Goal: Information Seeking & Learning: Find specific fact

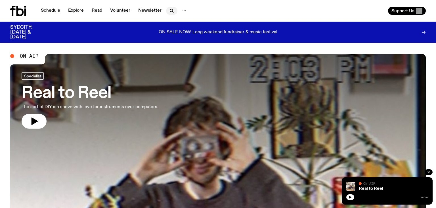
click at [168, 12] on icon "button" at bounding box center [171, 10] width 7 height 7
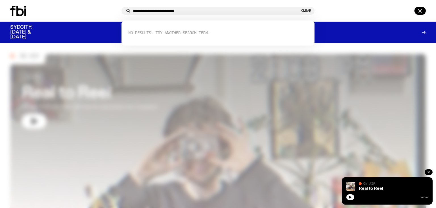
drag, startPoint x: 155, startPoint y: 10, endPoint x: 231, endPoint y: 0, distance: 76.7
click at [245, 11] on input "**********" at bounding box center [216, 11] width 167 height 5
drag, startPoint x: 186, startPoint y: 14, endPoint x: 79, endPoint y: 3, distance: 108.2
click at [77, 3] on div "**********" at bounding box center [218, 11] width 436 height 22
drag, startPoint x: 176, startPoint y: 12, endPoint x: 59, endPoint y: 11, distance: 117.3
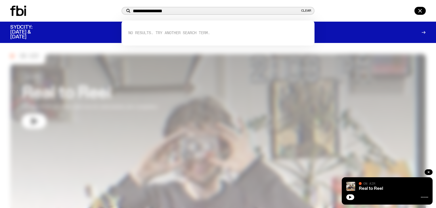
click at [133, 11] on input "**********" at bounding box center [216, 11] width 167 height 5
paste input "**********"
drag, startPoint x: 163, startPoint y: 11, endPoint x: 277, endPoint y: 12, distance: 113.3
click at [277, 12] on input "**********" at bounding box center [216, 11] width 167 height 5
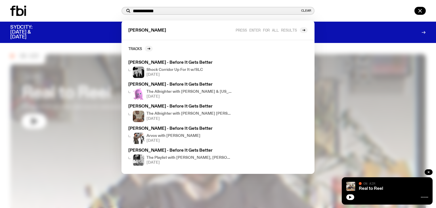
drag, startPoint x: 166, startPoint y: 13, endPoint x: 70, endPoint y: 12, distance: 95.7
click at [133, 12] on input "**********" at bounding box center [216, 11] width 167 height 5
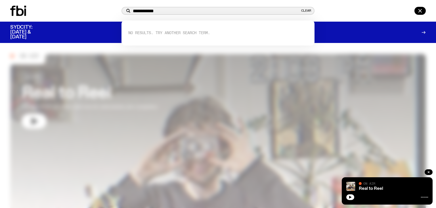
type input "**********"
click at [64, 58] on div at bounding box center [218, 104] width 436 height 208
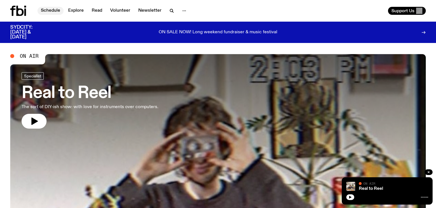
click at [53, 11] on link "Schedule" at bounding box center [50, 11] width 26 height 8
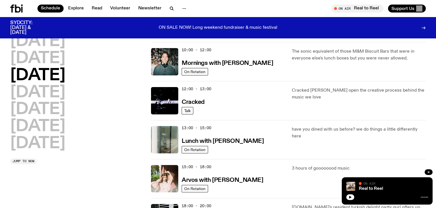
scroll to position [58, 0]
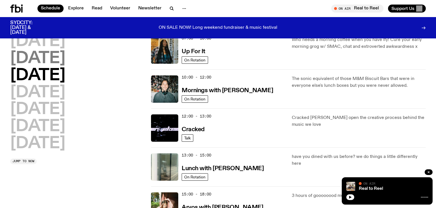
click at [39, 60] on h2 "Tuesday" at bounding box center [37, 59] width 55 height 16
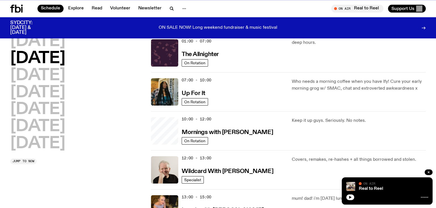
scroll to position [16, 0]
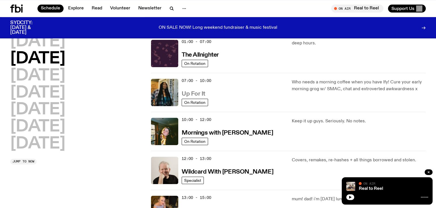
click at [199, 92] on h3 "Up For It" at bounding box center [194, 94] width 24 height 6
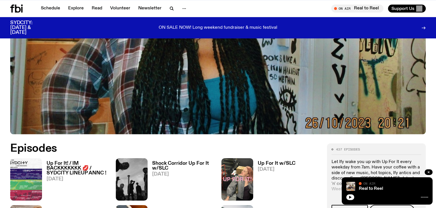
scroll to position [180, 0]
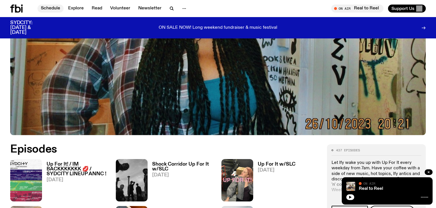
click at [53, 9] on link "Schedule" at bounding box center [50, 9] width 26 height 8
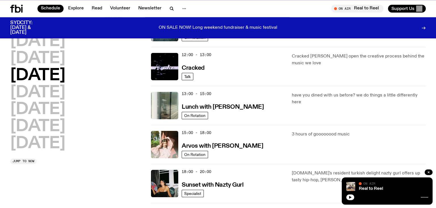
scroll to position [120, 0]
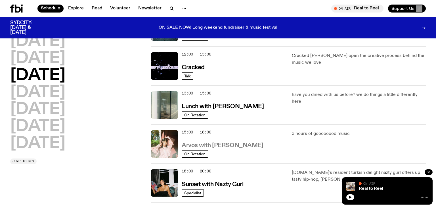
click at [212, 145] on h3 "Arvos with Maleeka Gazula" at bounding box center [222, 145] width 81 height 6
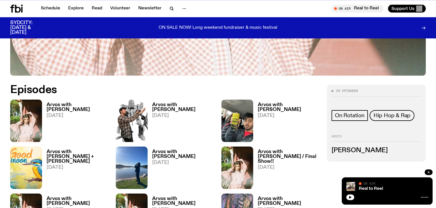
scroll to position [240, 0]
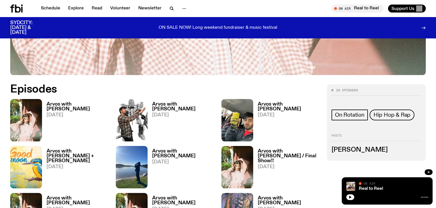
click at [61, 104] on h3 "Arvos with Maleeka Gazula" at bounding box center [78, 107] width 62 height 10
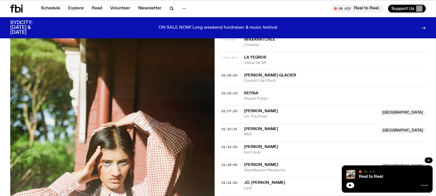
scroll to position [392, 0]
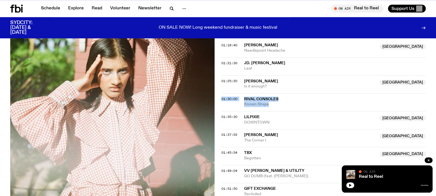
drag, startPoint x: 242, startPoint y: 98, endPoint x: 274, endPoint y: 103, distance: 31.8
click at [274, 111] on div "01:30:00 Rival Consoles Known Shape" at bounding box center [323, 120] width 204 height 18
copy div "01:30:00 Rival Consoles Known Shape"
click at [41, 5] on link "Schedule" at bounding box center [50, 9] width 26 height 8
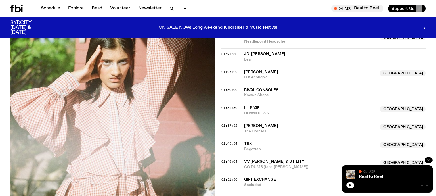
scroll to position [392, 0]
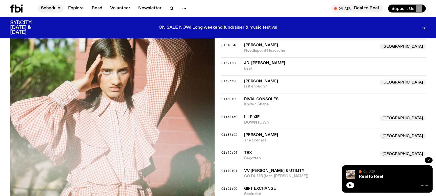
click at [58, 8] on link "Schedule" at bounding box center [50, 9] width 26 height 8
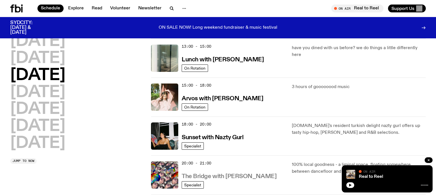
scroll to position [180, 0]
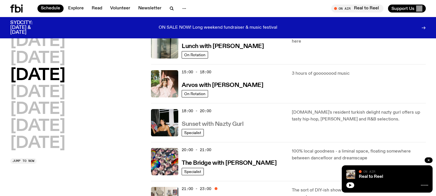
click at [227, 122] on h3 "Sunset with Nazty Gurl" at bounding box center [213, 124] width 62 height 6
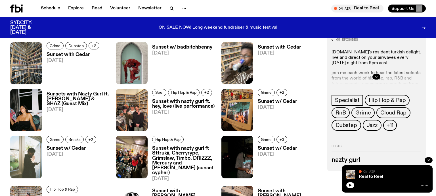
scroll to position [300, 0]
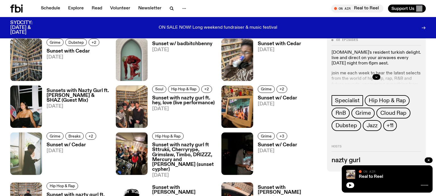
click at [65, 51] on h3 "Sunset with Cedar" at bounding box center [74, 51] width 55 height 5
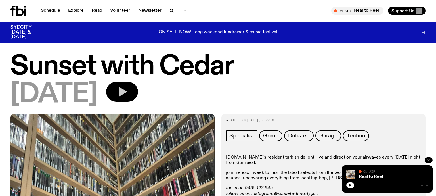
click at [127, 93] on icon "button" at bounding box center [123, 91] width 8 height 9
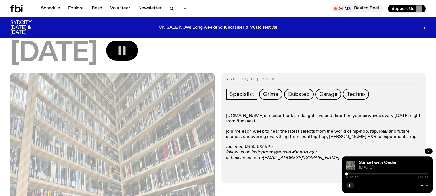
scroll to position [60, 0]
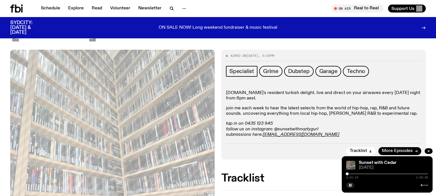
click at [424, 185] on icon at bounding box center [424, 185] width 7 height 5
click at [422, 185] on icon at bounding box center [424, 185] width 7 height 5
click at [348, 174] on div at bounding box center [347, 173] width 3 height 3
click at [348, 174] on div at bounding box center [348, 173] width 3 height 3
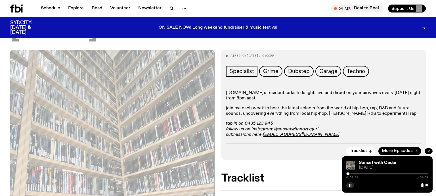
click at [348, 174] on div at bounding box center [348, 173] width 3 height 3
click at [350, 174] on div at bounding box center [387, 173] width 82 height 1
click at [350, 174] on div at bounding box center [350, 173] width 3 height 3
click at [350, 174] on div at bounding box center [349, 173] width 3 height 3
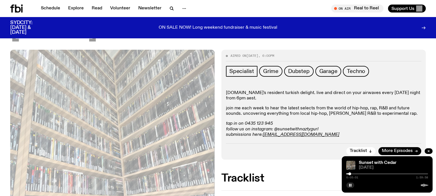
click at [350, 174] on div at bounding box center [349, 173] width 3 height 3
click at [349, 174] on div at bounding box center [349, 173] width 3 height 3
click at [350, 174] on div at bounding box center [349, 173] width 3 height 3
click at [350, 173] on div at bounding box center [349, 173] width 3 height 3
click at [349, 186] on rect "button" at bounding box center [349, 185] width 1 height 3
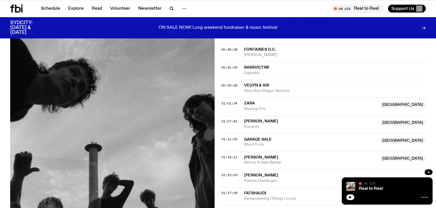
scroll to position [420, 0]
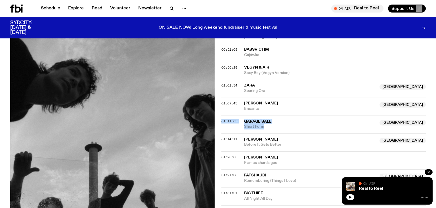
drag, startPoint x: 243, startPoint y: 119, endPoint x: 265, endPoint y: 125, distance: 22.2
click at [265, 125] on div "01:11:05 Garage Sale Australia Short Form Australia" at bounding box center [323, 124] width 204 height 18
copy div "01:11:05 Garage Sale Australia Short Form"
drag, startPoint x: 243, startPoint y: 102, endPoint x: 260, endPoint y: 108, distance: 18.1
click at [260, 108] on div "01:07:43 Maryam Rahmani Australia Encanto Australia" at bounding box center [323, 106] width 204 height 18
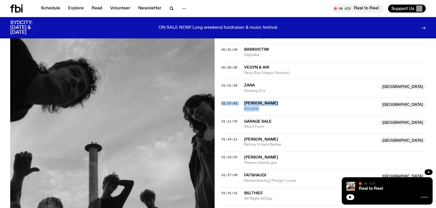
copy div "01:07:43 Maryam Rahmani Australia Encanto"
